Goal: Task Accomplishment & Management: Contribute content

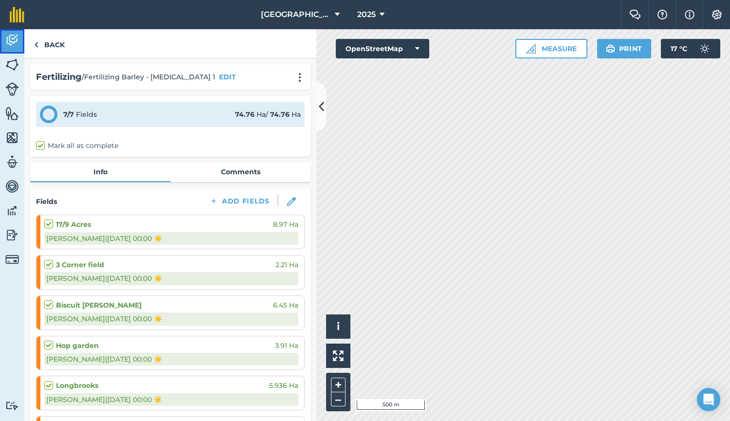
click at [12, 49] on link "Activity" at bounding box center [12, 41] width 24 height 24
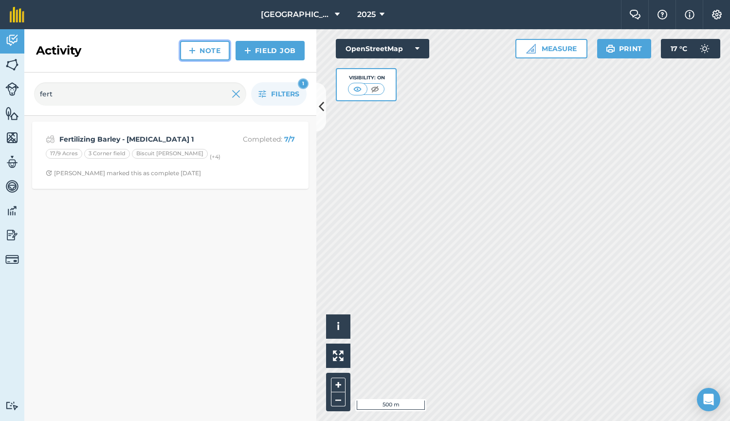
click at [208, 53] on link "Note" at bounding box center [205, 50] width 50 height 19
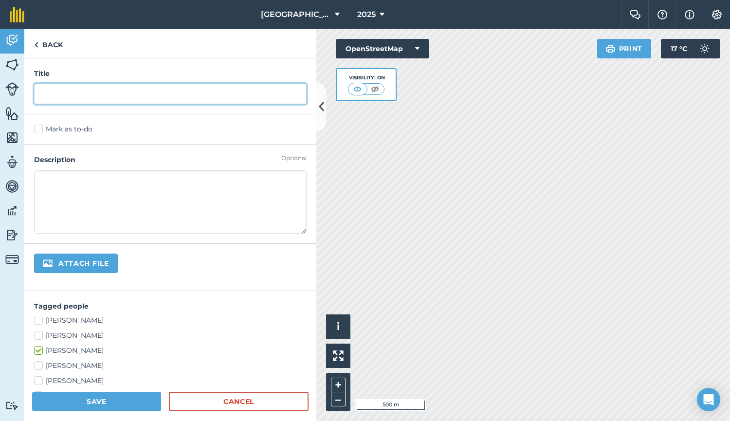
click at [152, 101] on input "text" at bounding box center [170, 94] width 272 height 20
type input "Grain store cleaned"
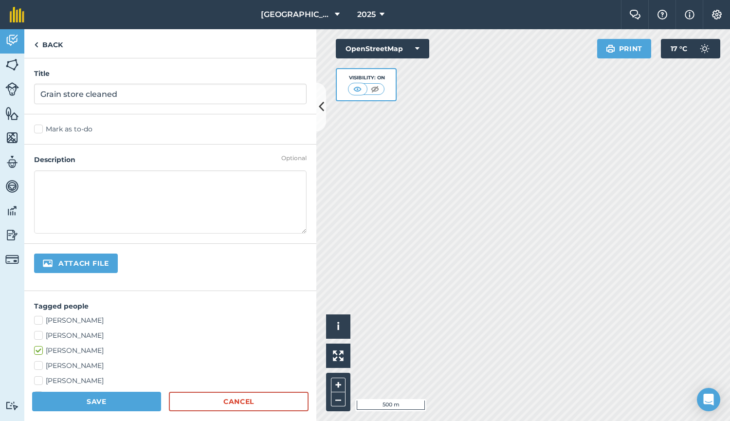
click at [104, 190] on textarea at bounding box center [170, 201] width 272 height 63
drag, startPoint x: 89, startPoint y: 180, endPoint x: 203, endPoint y: 177, distance: 114.3
click at [203, 177] on textarea "Sprayed with Cropprotect" at bounding box center [170, 201] width 272 height 63
paste textarea "Protect® 25EC"
paste textarea "0.6 ml product / m"
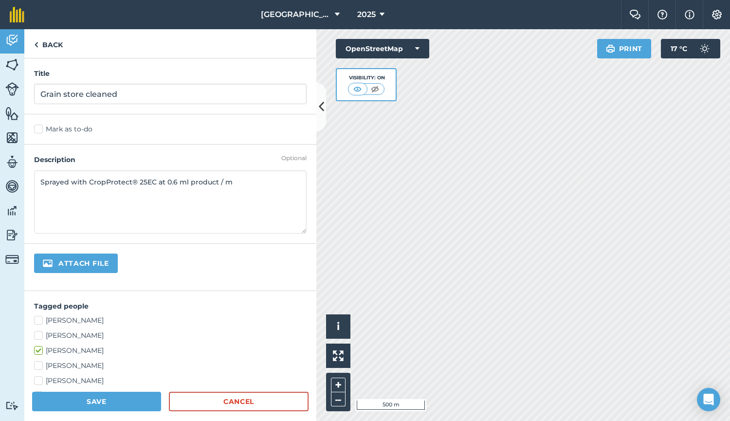
drag, startPoint x: 239, startPoint y: 183, endPoint x: 29, endPoint y: 181, distance: 210.1
click at [29, 181] on div "Optional Description Sprayed with CropProtect® 25EC at 0.6 ml product / m" at bounding box center [170, 193] width 292 height 99
type textarea "Sprayed with CropProtect® 25EC at 0.6 ml product / m"
click at [105, 400] on button "Save" at bounding box center [96, 401] width 129 height 19
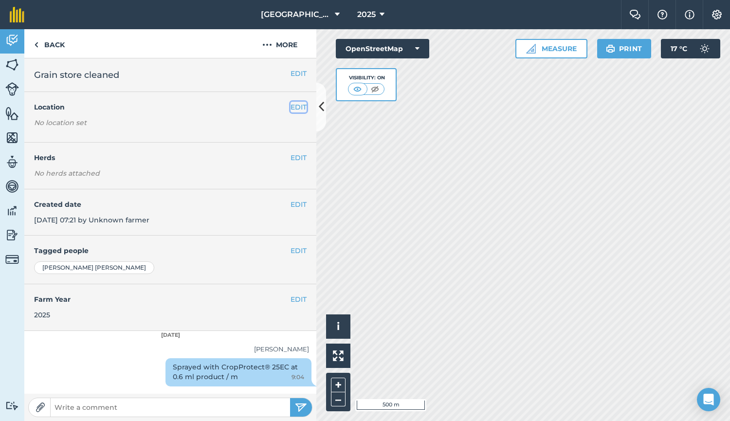
click at [300, 105] on button "EDIT" at bounding box center [298, 107] width 16 height 11
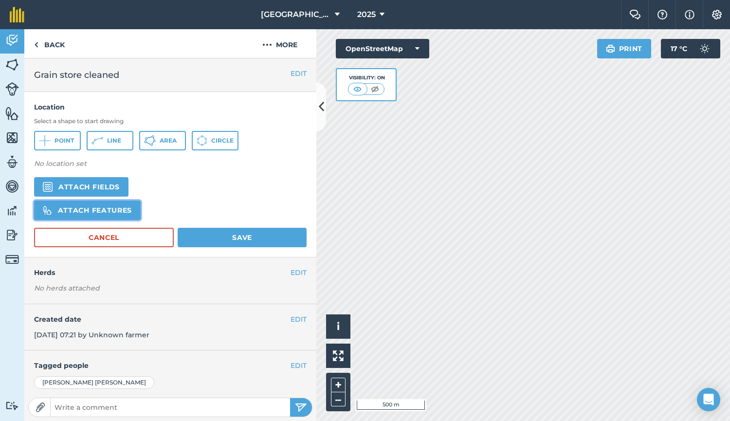
click at [120, 204] on button "Attach features" at bounding box center [87, 209] width 107 height 19
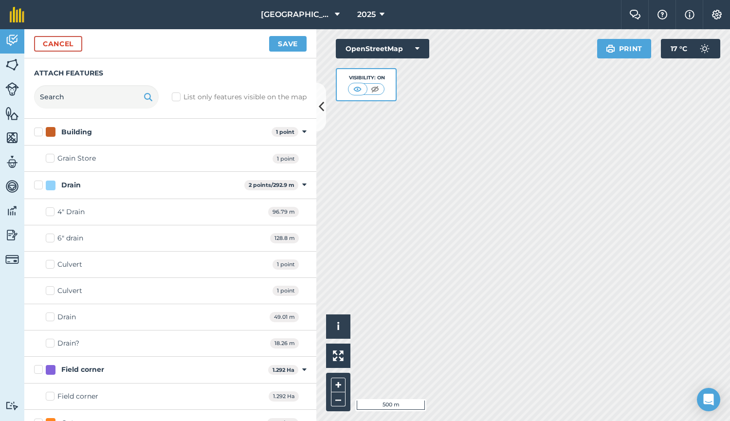
click at [70, 160] on div "Grain Store" at bounding box center [76, 158] width 38 height 10
click at [52, 160] on input "Grain Store" at bounding box center [49, 156] width 6 height 6
checkbox input "true"
click at [285, 48] on button "Save" at bounding box center [287, 44] width 37 height 16
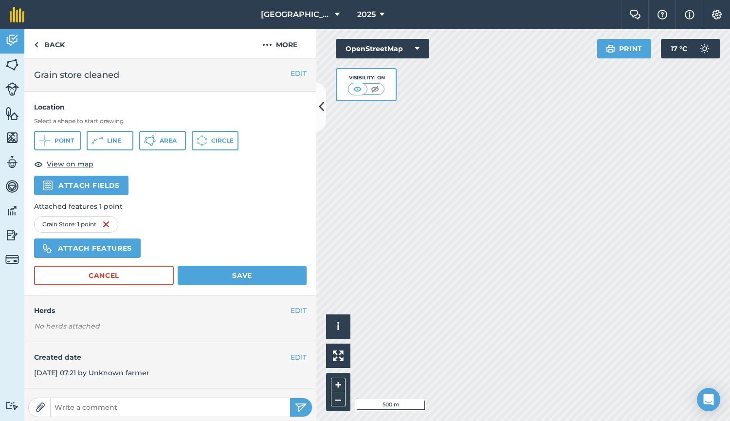
scroll to position [149, 0]
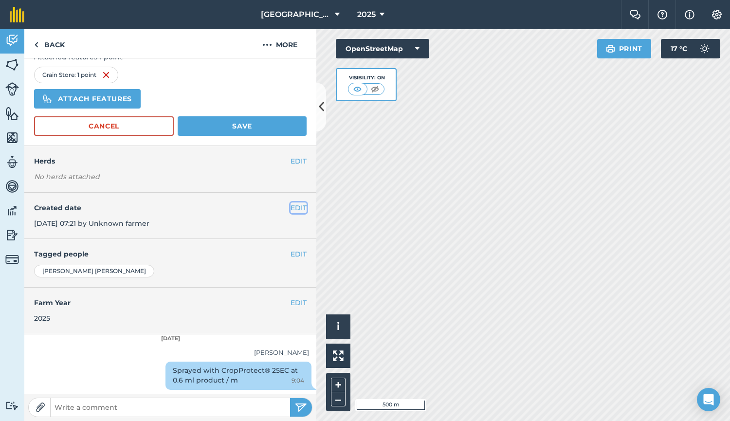
click at [292, 209] on button "EDIT" at bounding box center [298, 207] width 16 height 11
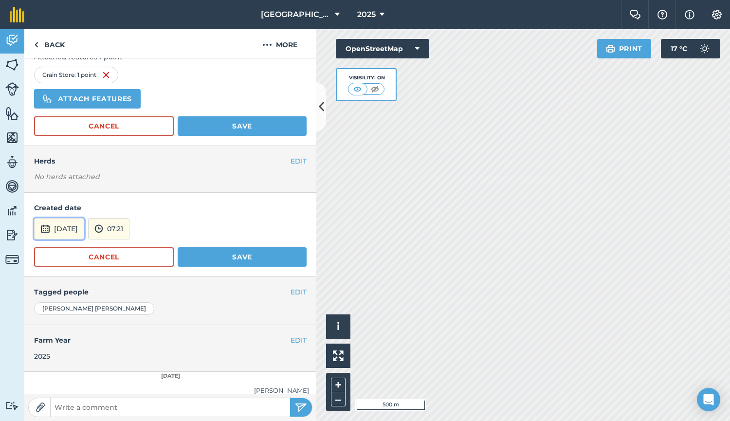
click at [72, 232] on button "[DATE]" at bounding box center [59, 228] width 50 height 21
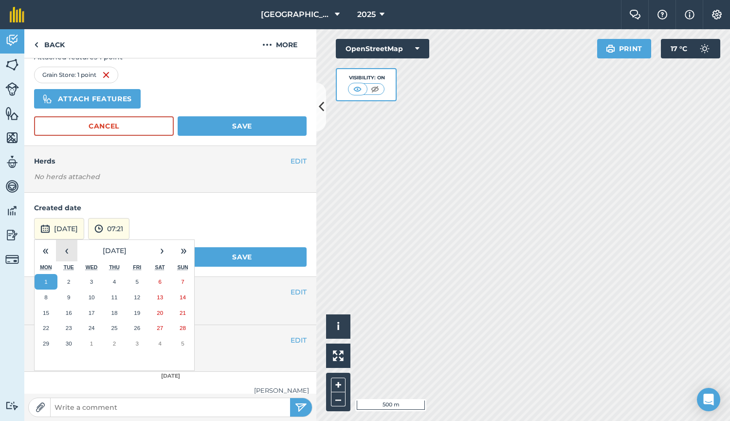
click at [66, 250] on button "‹" at bounding box center [66, 250] width 21 height 21
click at [108, 338] on button "31" at bounding box center [114, 344] width 23 height 16
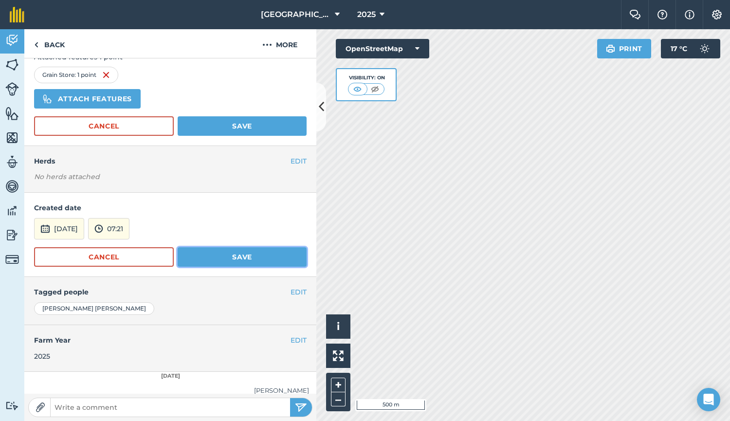
click at [243, 260] on button "Save" at bounding box center [242, 256] width 129 height 19
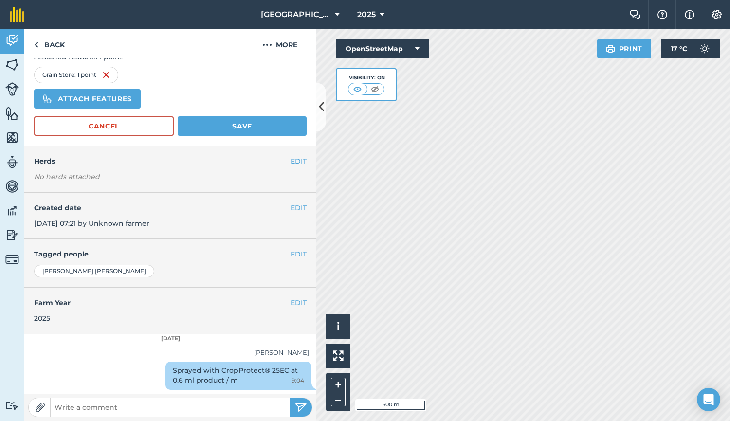
scroll to position [0, 0]
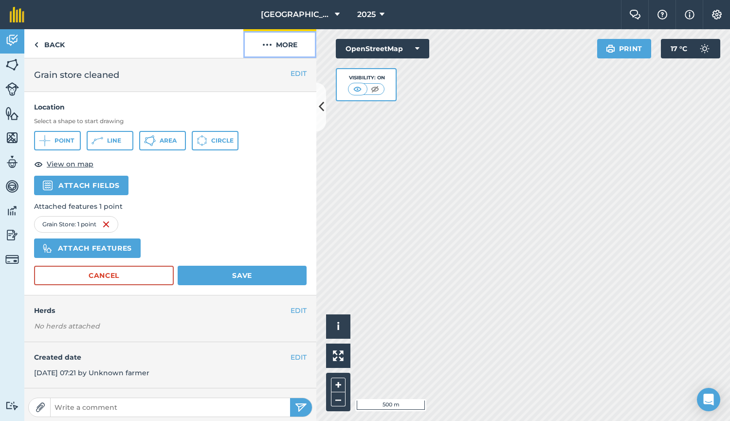
click at [272, 51] on button "More" at bounding box center [279, 43] width 73 height 29
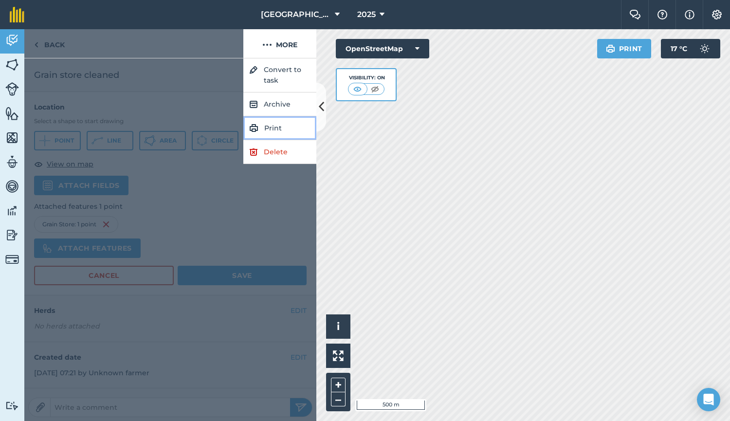
click at [267, 125] on link "Print" at bounding box center [279, 128] width 73 height 24
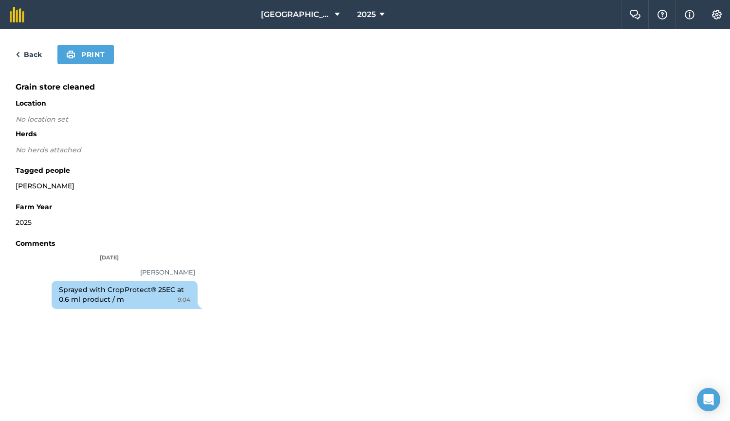
click at [33, 52] on link "Back" at bounding box center [29, 55] width 26 height 12
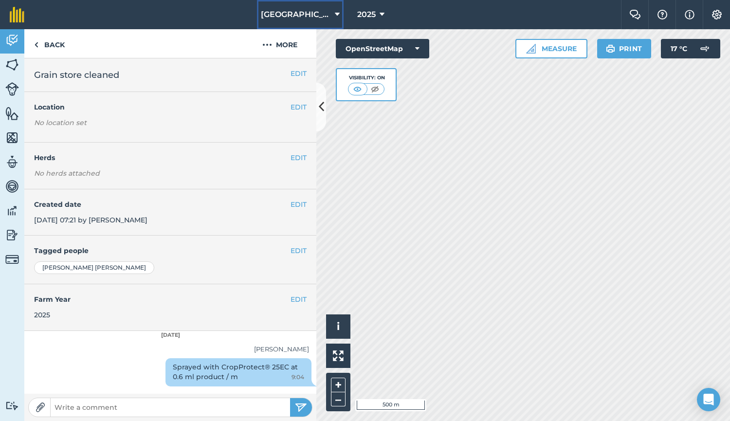
click at [291, 18] on span "[GEOGRAPHIC_DATA]" at bounding box center [296, 15] width 70 height 12
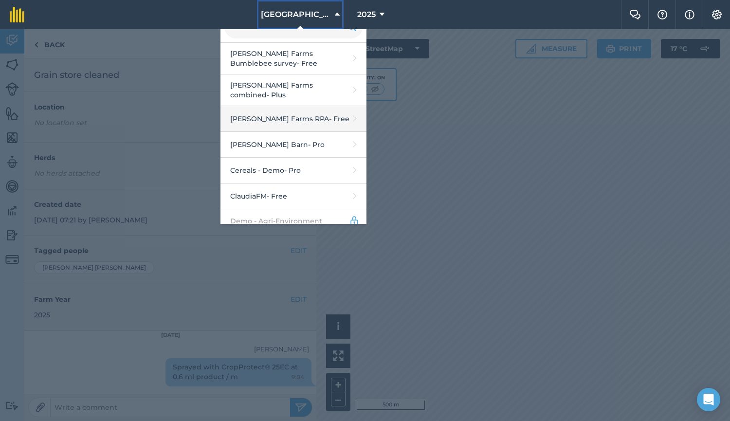
scroll to position [40, 0]
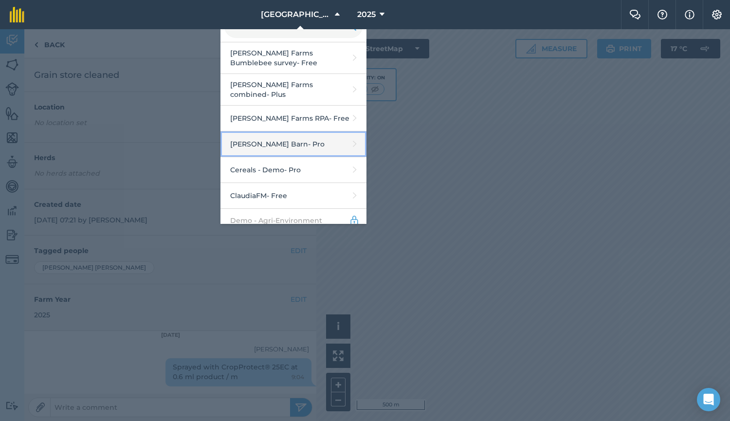
click at [292, 144] on link "[PERSON_NAME] Barn - Pro" at bounding box center [293, 144] width 146 height 26
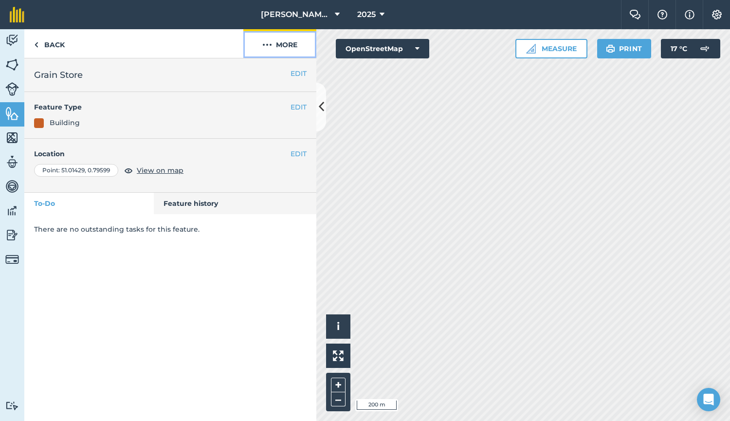
click at [269, 43] on img at bounding box center [267, 45] width 10 height 12
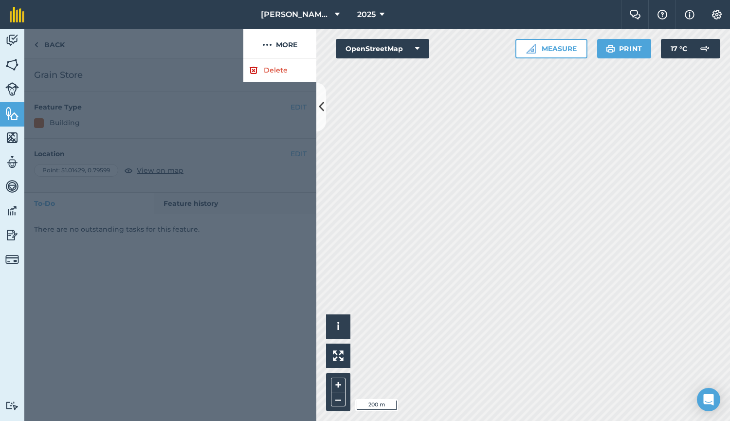
click at [177, 81] on div at bounding box center [170, 239] width 292 height 362
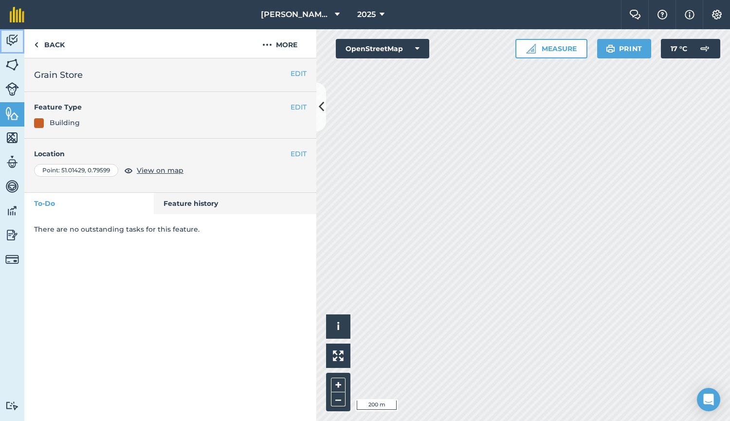
click at [21, 46] on link "Activity" at bounding box center [12, 41] width 24 height 24
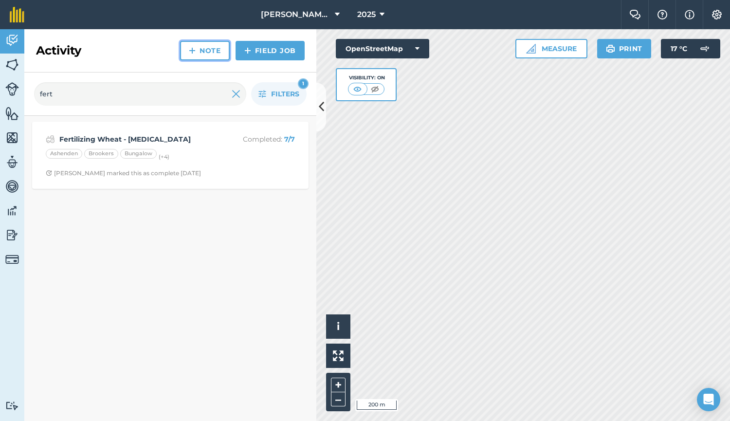
click at [217, 55] on link "Note" at bounding box center [205, 50] width 50 height 19
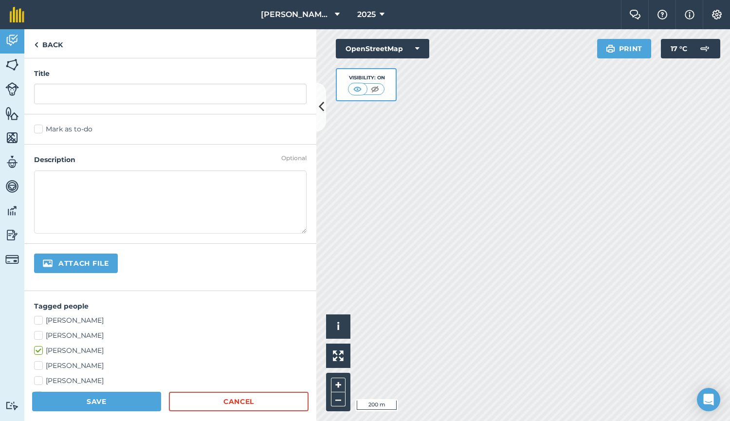
click at [91, 259] on input "file" at bounding box center [108, 263] width 149 height 20
click at [234, 195] on textarea at bounding box center [170, 201] width 272 height 63
paste textarea "Sprayed with CropProtect® 25EC at 0.6 ml product / m"
type textarea "Sprayed with CropProtect® 25EC at 0.6 ml product / m"
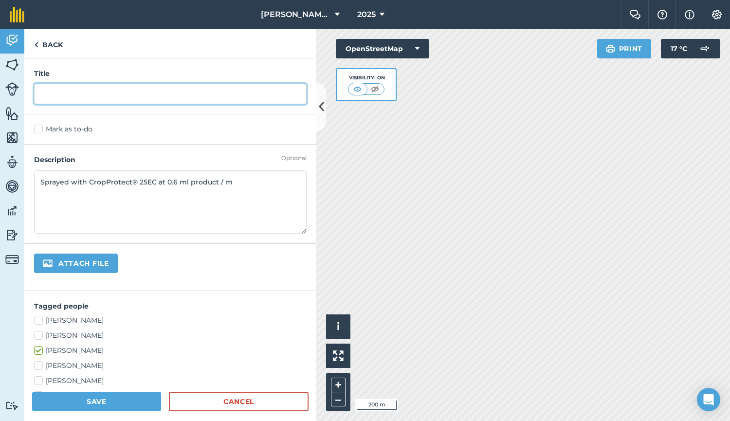
click at [143, 96] on input "text" at bounding box center [170, 94] width 272 height 20
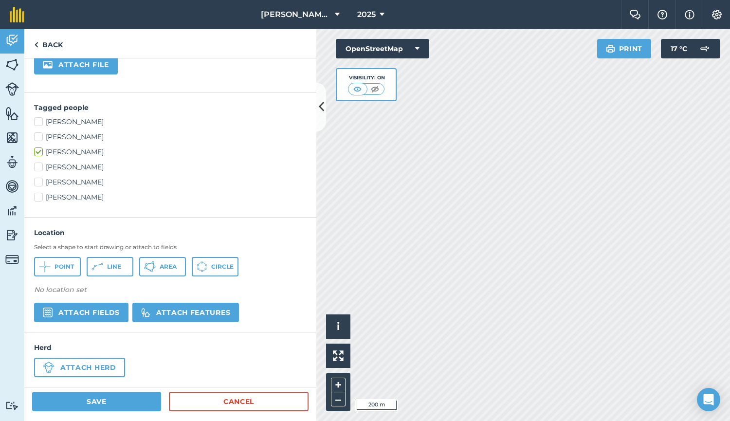
scroll to position [204, 0]
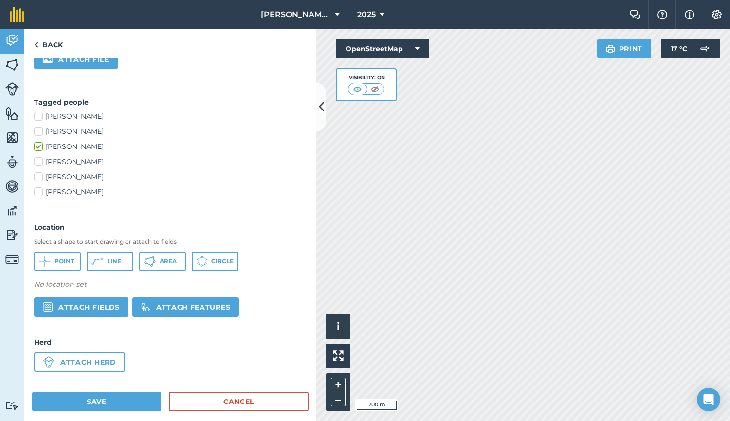
type input "Grain store cleaned"
click at [171, 302] on button "Attach features" at bounding box center [185, 306] width 107 height 19
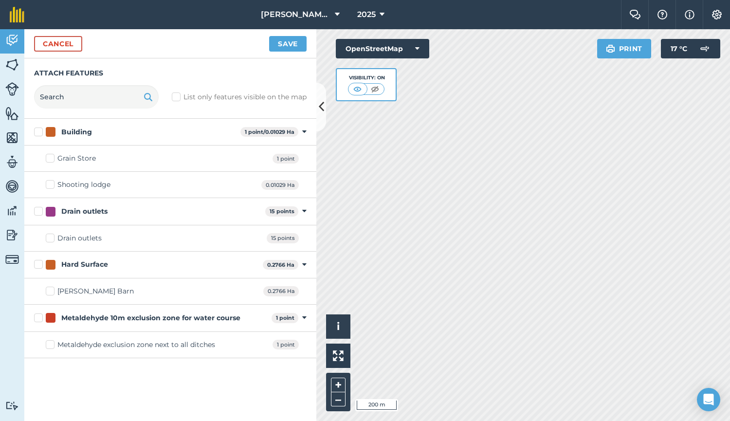
click at [114, 163] on div "Grain Store 1 point" at bounding box center [170, 158] width 292 height 26
click at [63, 158] on div "Grain Store" at bounding box center [76, 158] width 38 height 10
click at [52, 158] on input "Grain Store" at bounding box center [49, 156] width 6 height 6
checkbox input "true"
click at [297, 45] on button "Save" at bounding box center [287, 44] width 37 height 16
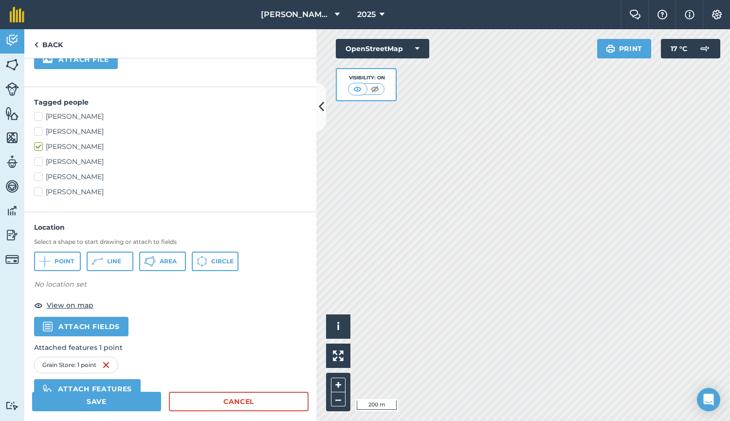
scroll to position [286, 0]
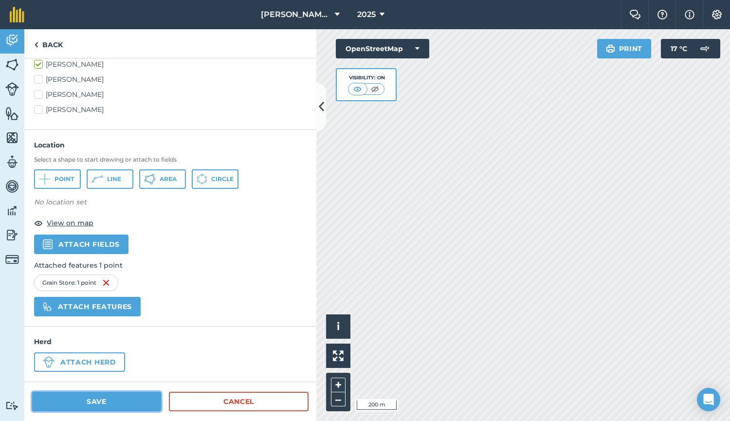
click at [121, 408] on button "Save" at bounding box center [96, 401] width 129 height 19
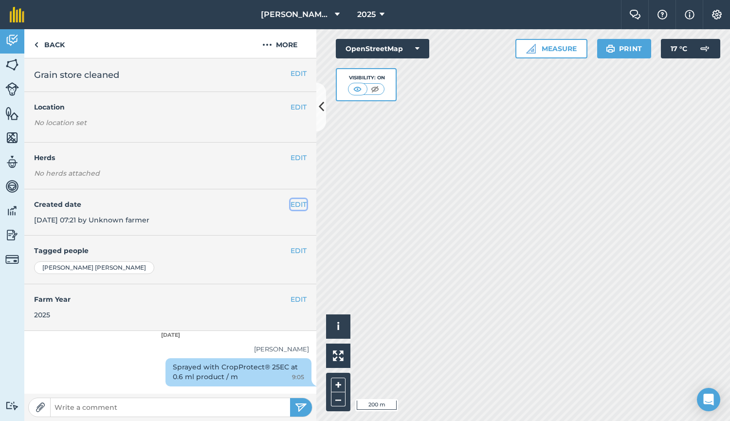
click at [295, 204] on button "EDIT" at bounding box center [298, 204] width 16 height 11
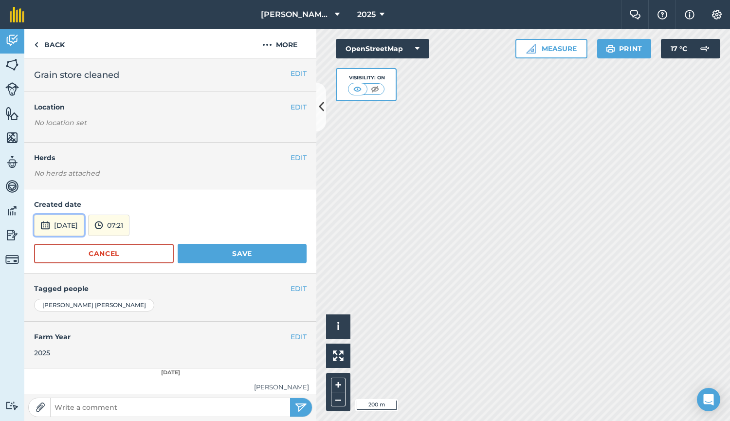
click at [78, 230] on button "[DATE]" at bounding box center [59, 225] width 50 height 21
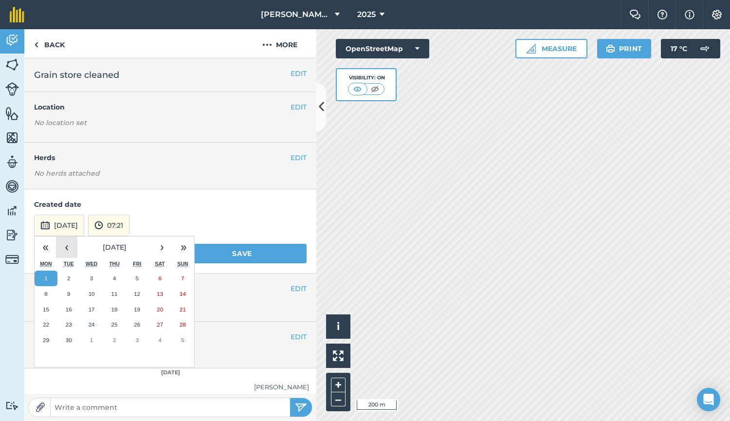
click at [67, 244] on button "‹" at bounding box center [66, 246] width 21 height 21
click at [112, 341] on abbr "31" at bounding box center [114, 340] width 6 height 6
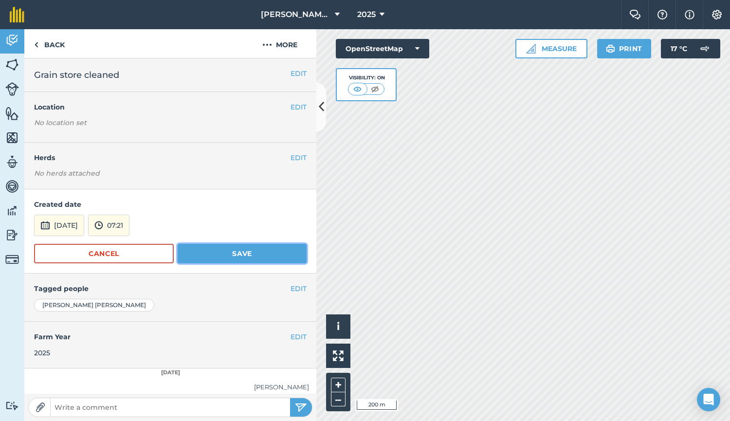
click at [241, 256] on button "Save" at bounding box center [242, 253] width 129 height 19
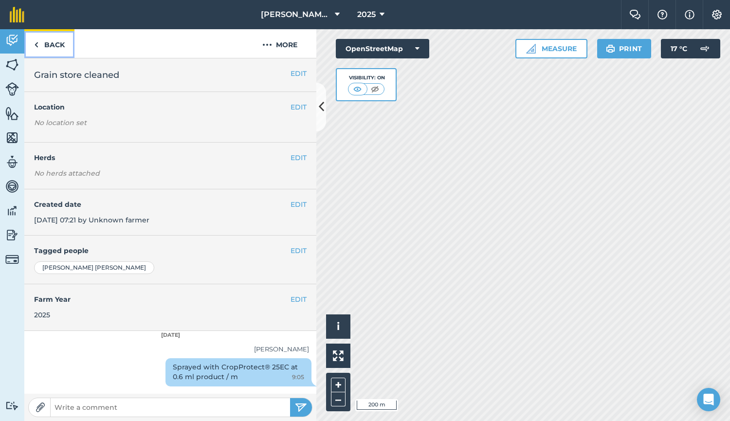
click at [53, 41] on link "Back" at bounding box center [49, 43] width 50 height 29
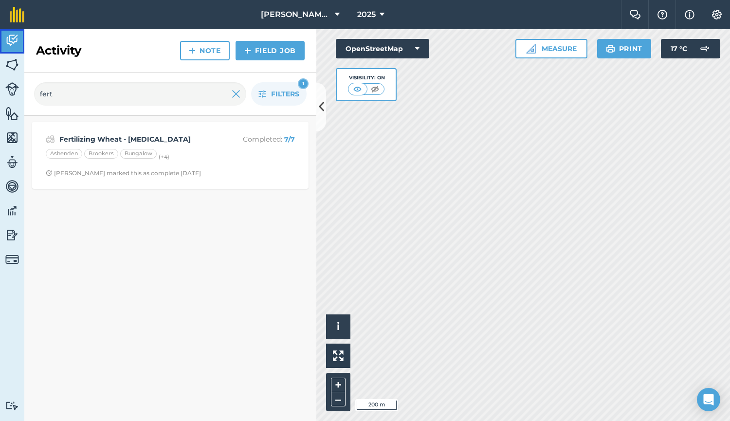
click at [11, 37] on img at bounding box center [12, 40] width 14 height 15
click at [233, 96] on img at bounding box center [236, 94] width 9 height 12
